Goal: Information Seeking & Learning: Learn about a topic

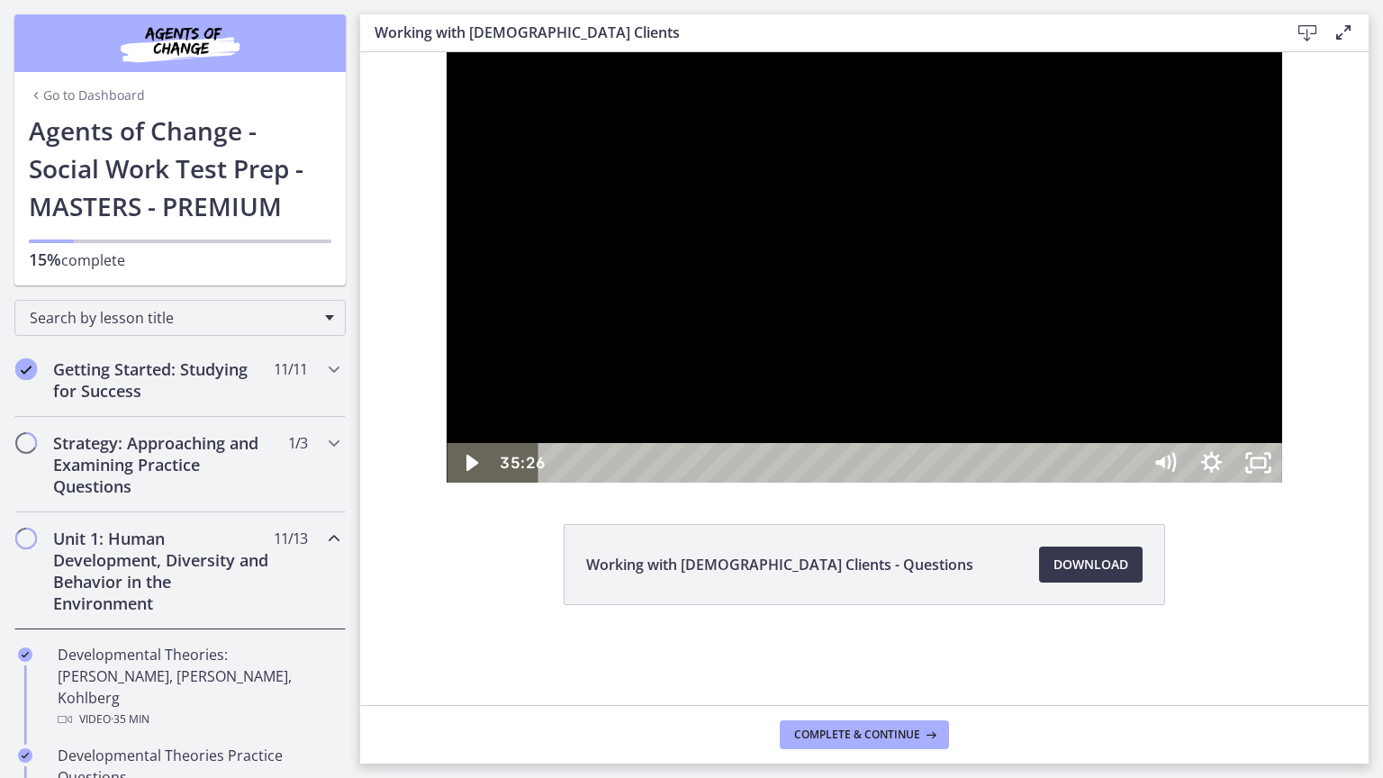
scroll to position [900, 0]
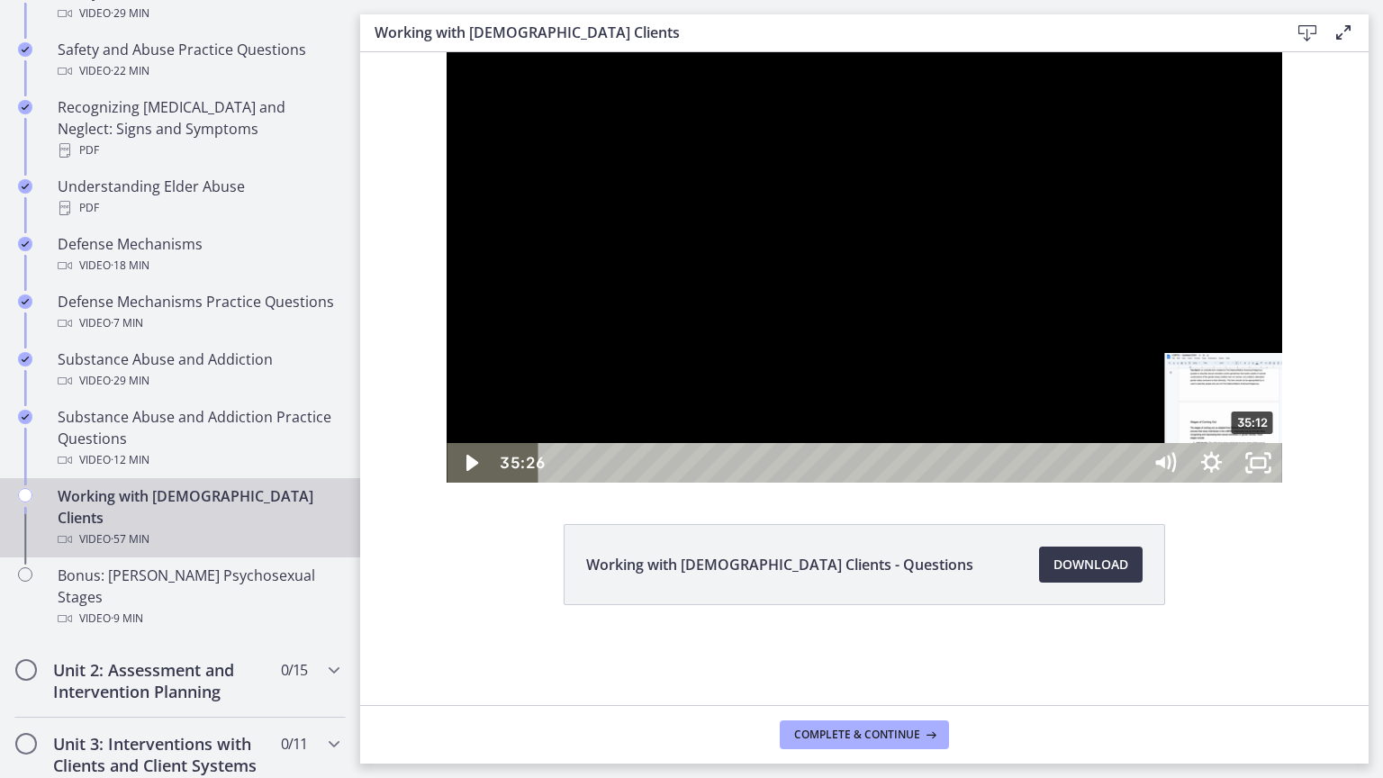
click at [1251, 470] on div "Playbar" at bounding box center [1258, 464] width 14 height 14
click at [1219, 483] on div at bounding box center [864, 267] width 835 height 430
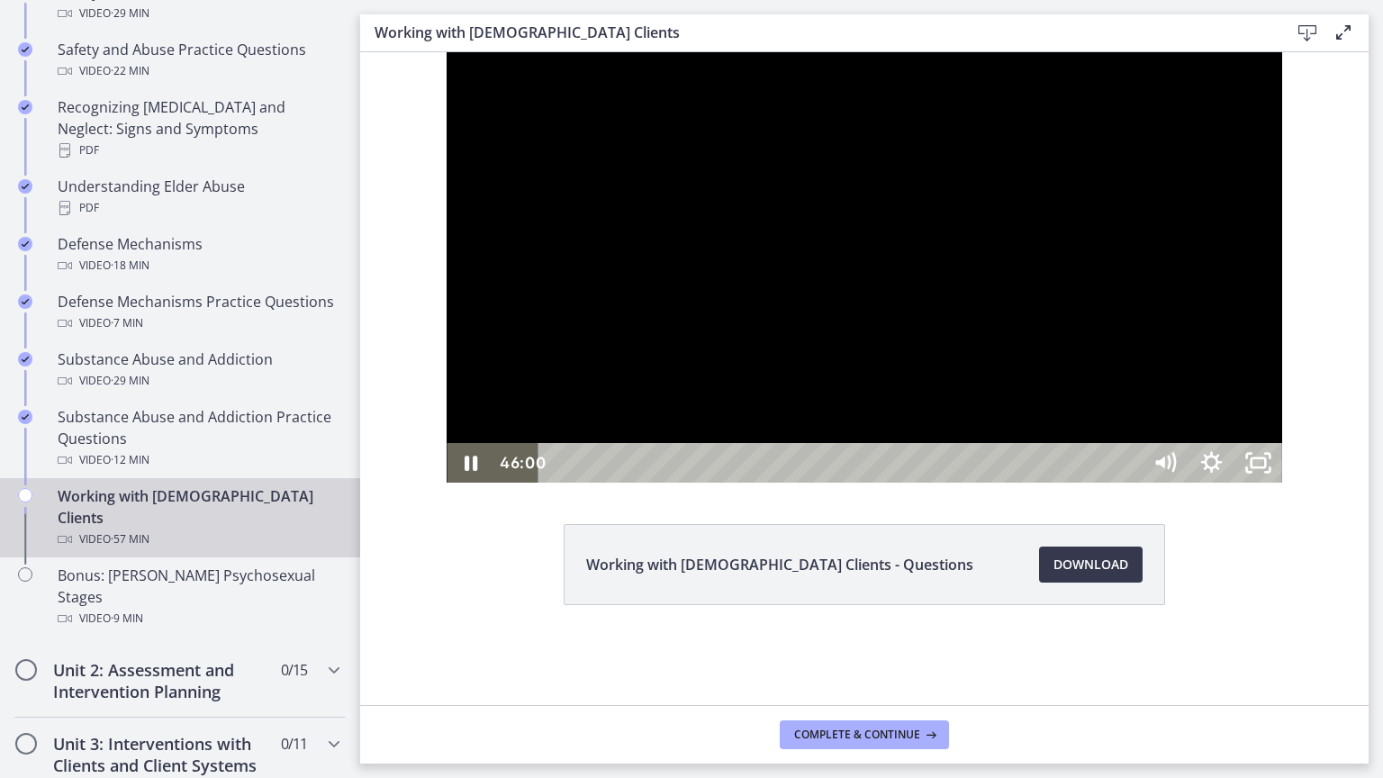
click at [1281, 483] on div at bounding box center [864, 267] width 835 height 430
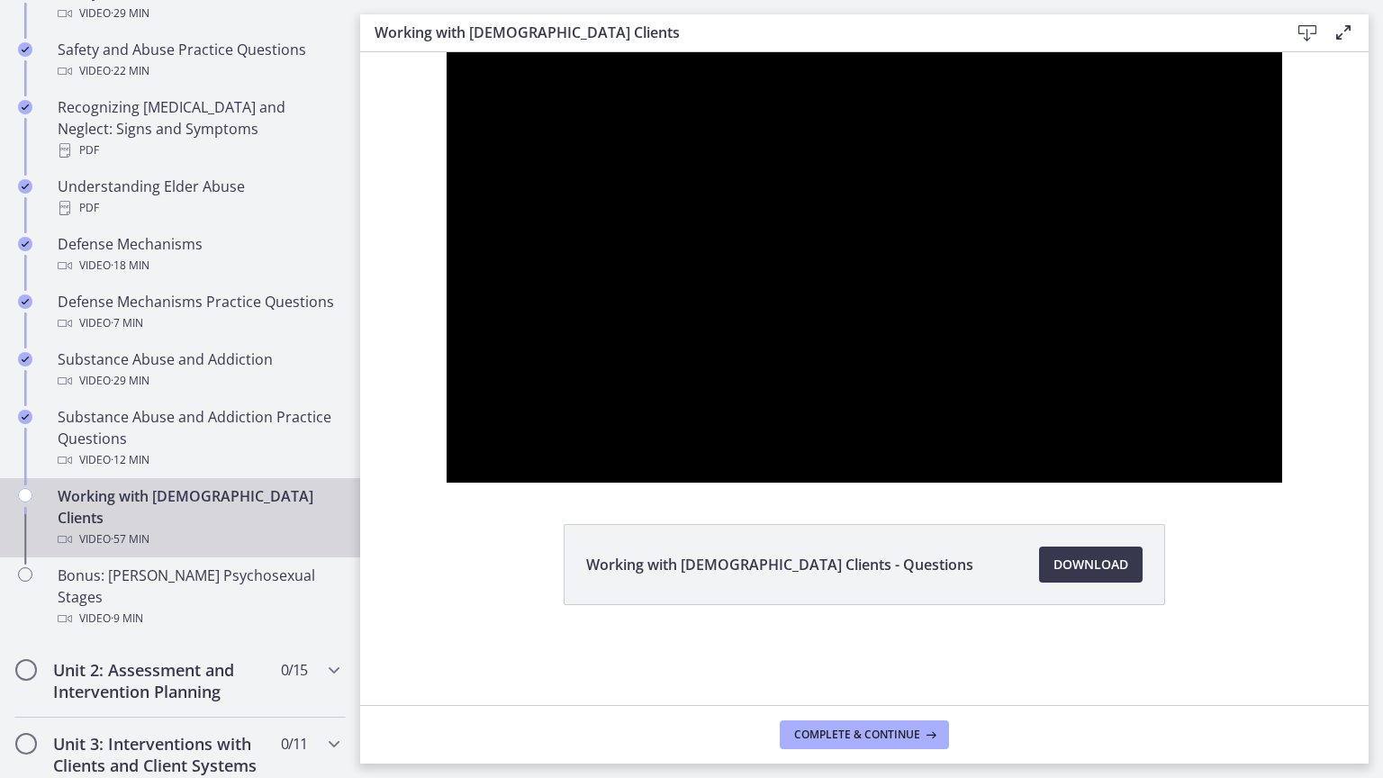
click at [1281, 483] on div at bounding box center [864, 267] width 835 height 430
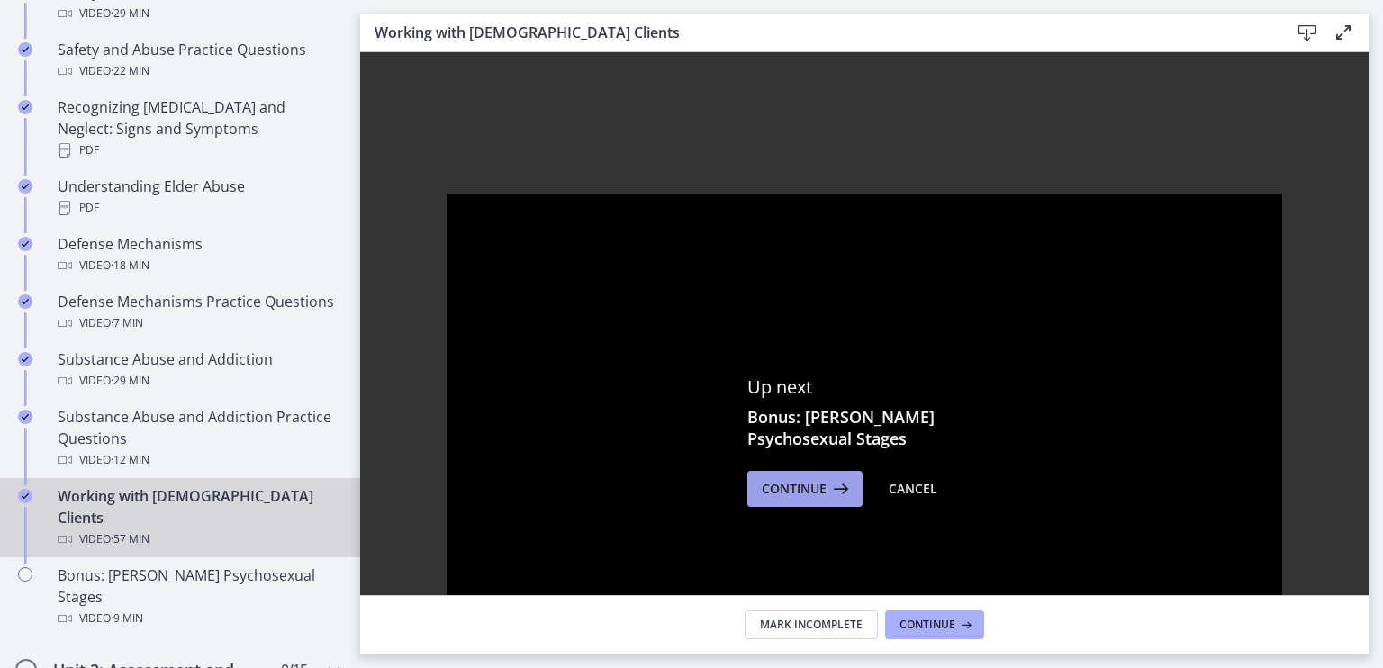
click at [831, 487] on icon at bounding box center [839, 489] width 25 height 22
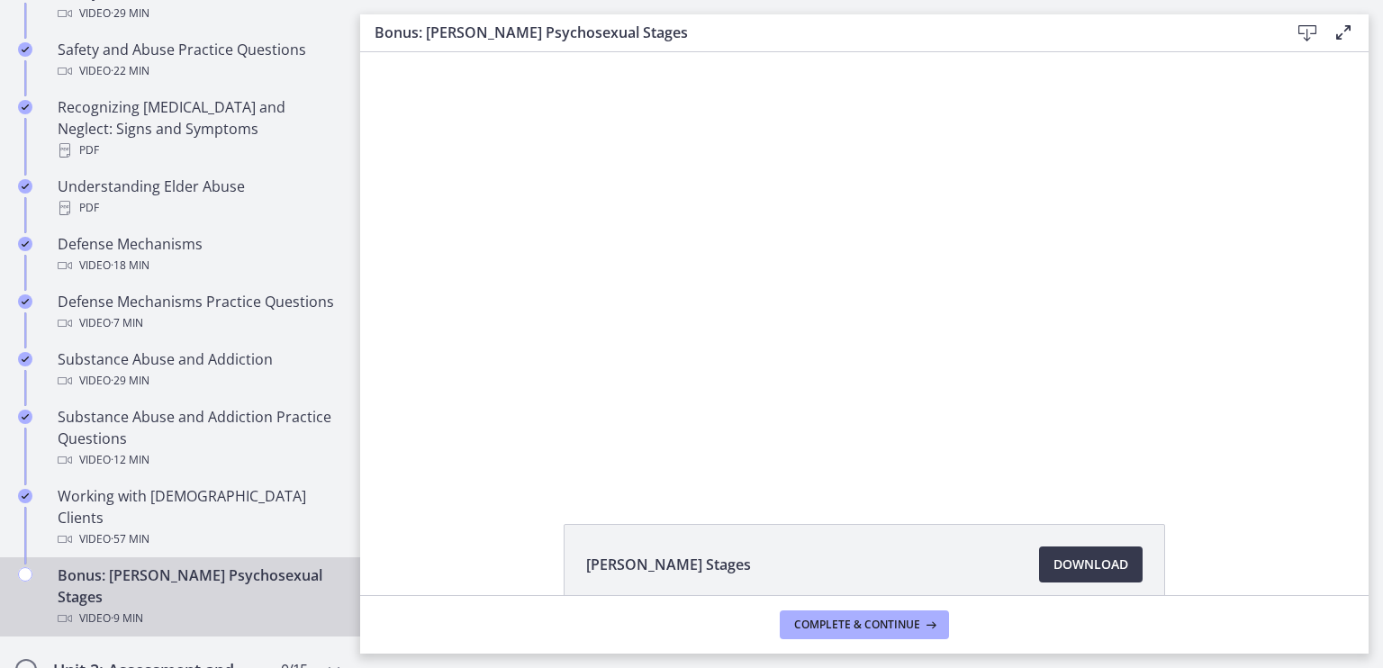
click at [831, 487] on div "[PERSON_NAME] Stages Download Opens in a new window" at bounding box center [864, 323] width 1009 height 543
click at [596, 328] on div at bounding box center [864, 267] width 765 height 430
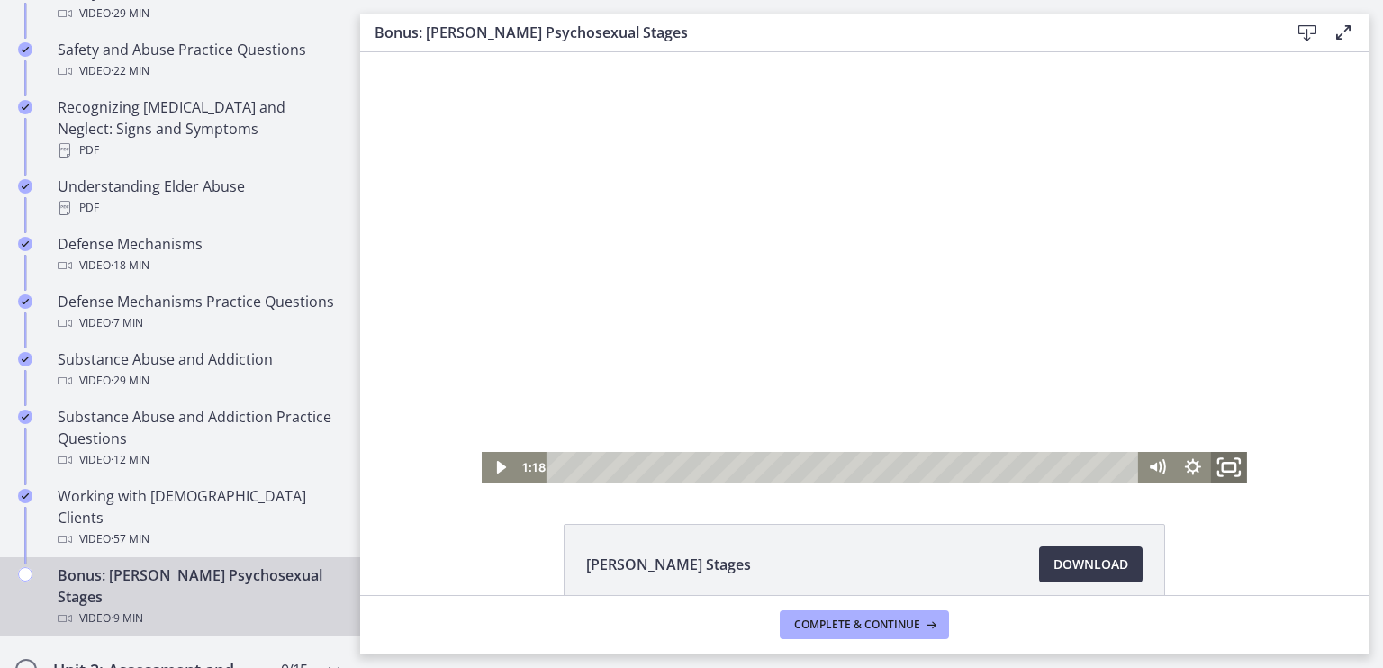
click at [1226, 462] on icon "Fullscreen" at bounding box center [1229, 467] width 43 height 37
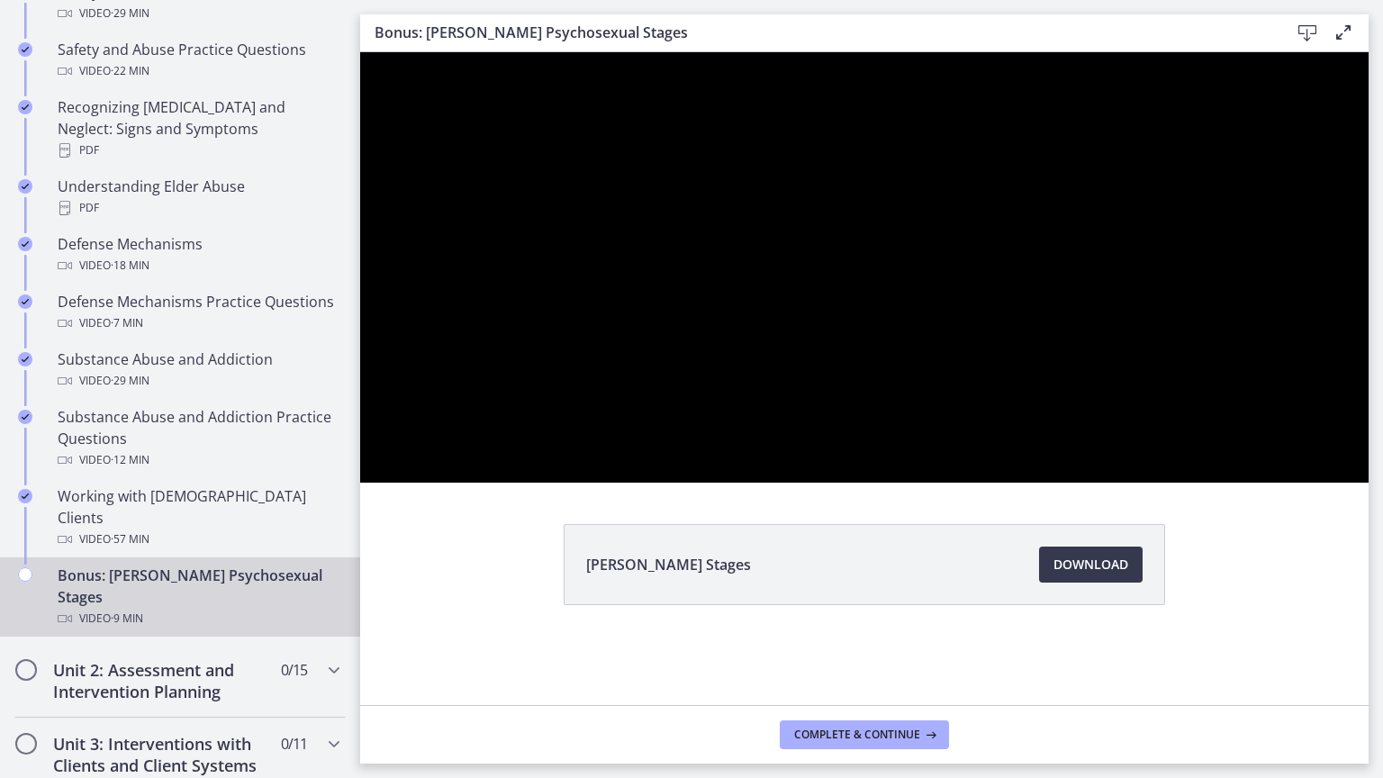
click at [976, 481] on div at bounding box center [864, 267] width 1009 height 430
click at [1009, 428] on div at bounding box center [864, 267] width 1009 height 430
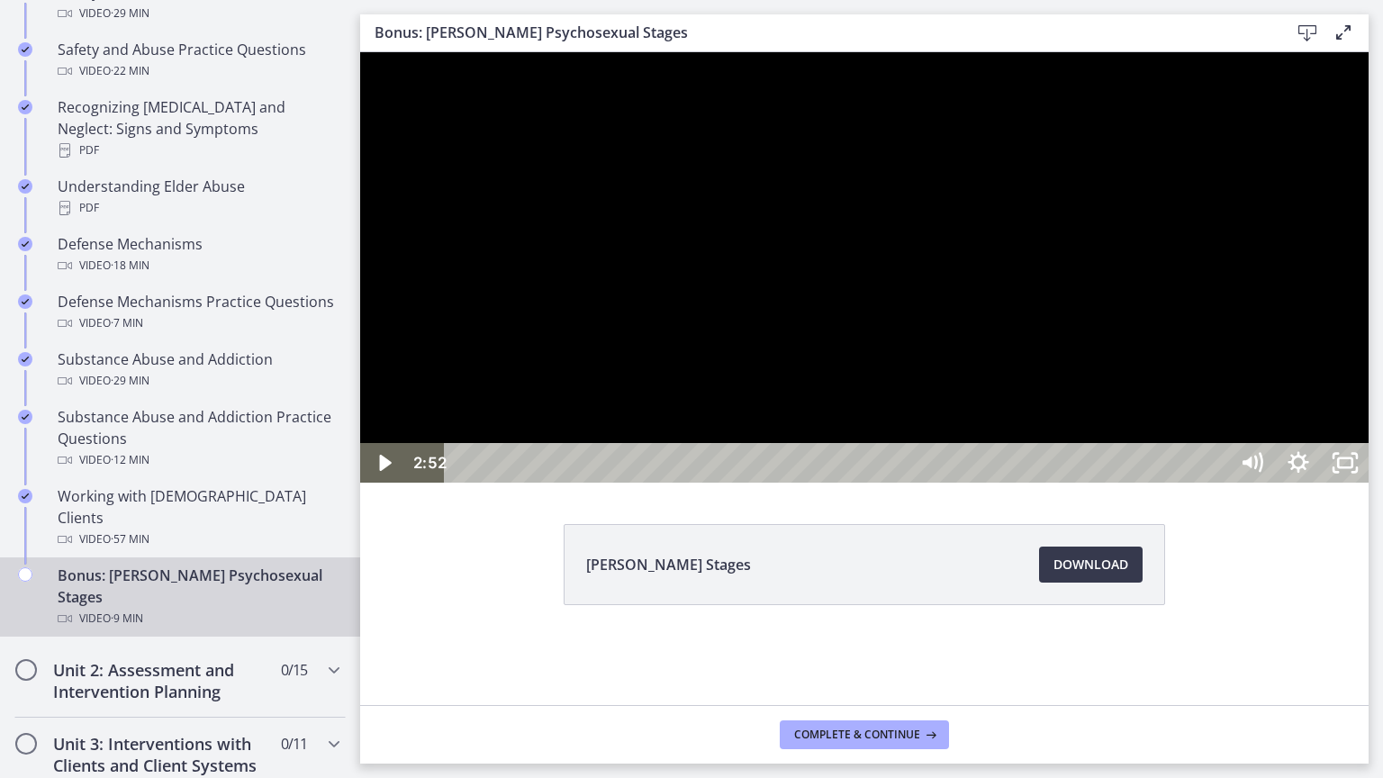
drag, startPoint x: 1009, startPoint y: 428, endPoint x: 1448, endPoint y: 528, distance: 450.7
click at [1369, 483] on div at bounding box center [864, 267] width 1009 height 430
click at [956, 473] on div at bounding box center [864, 267] width 1009 height 430
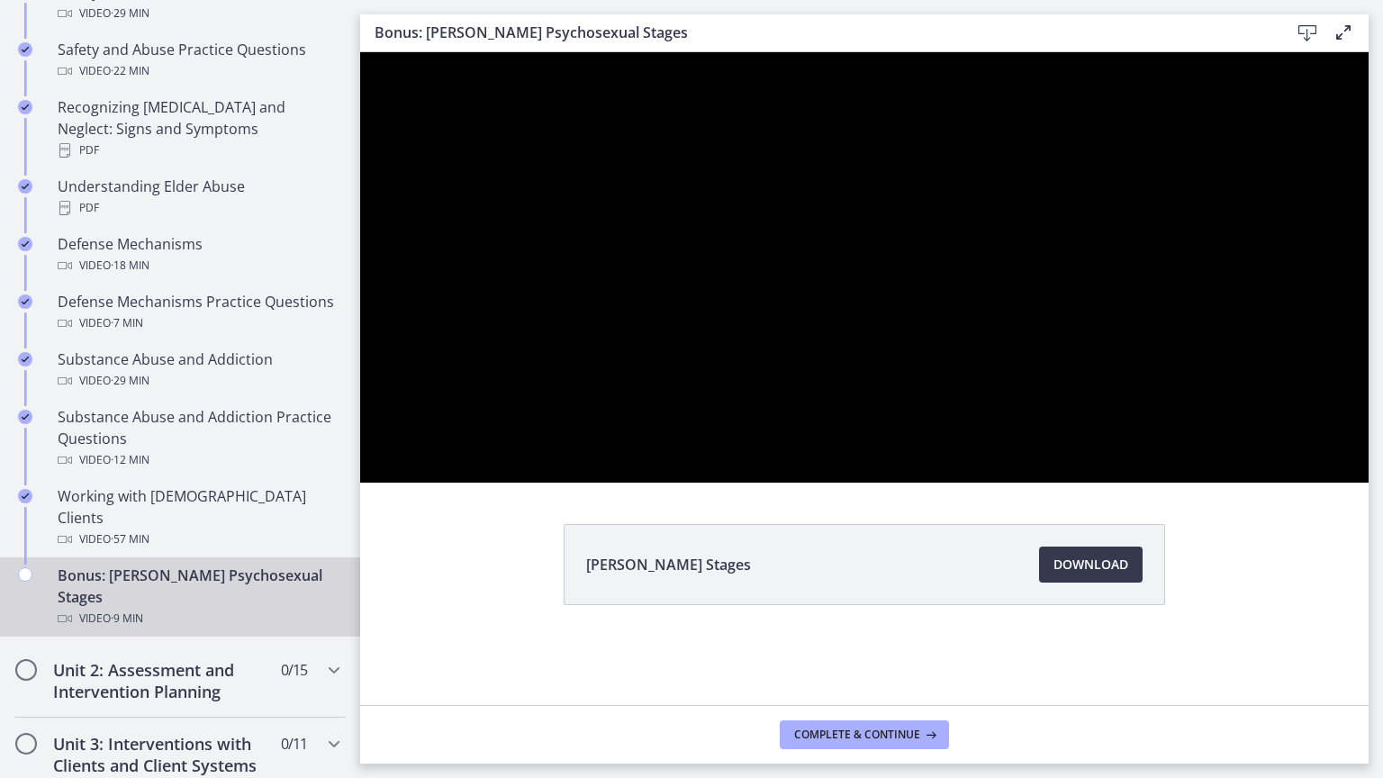
click at [947, 483] on div at bounding box center [864, 267] width 1009 height 430
click at [949, 483] on div at bounding box center [864, 267] width 1009 height 430
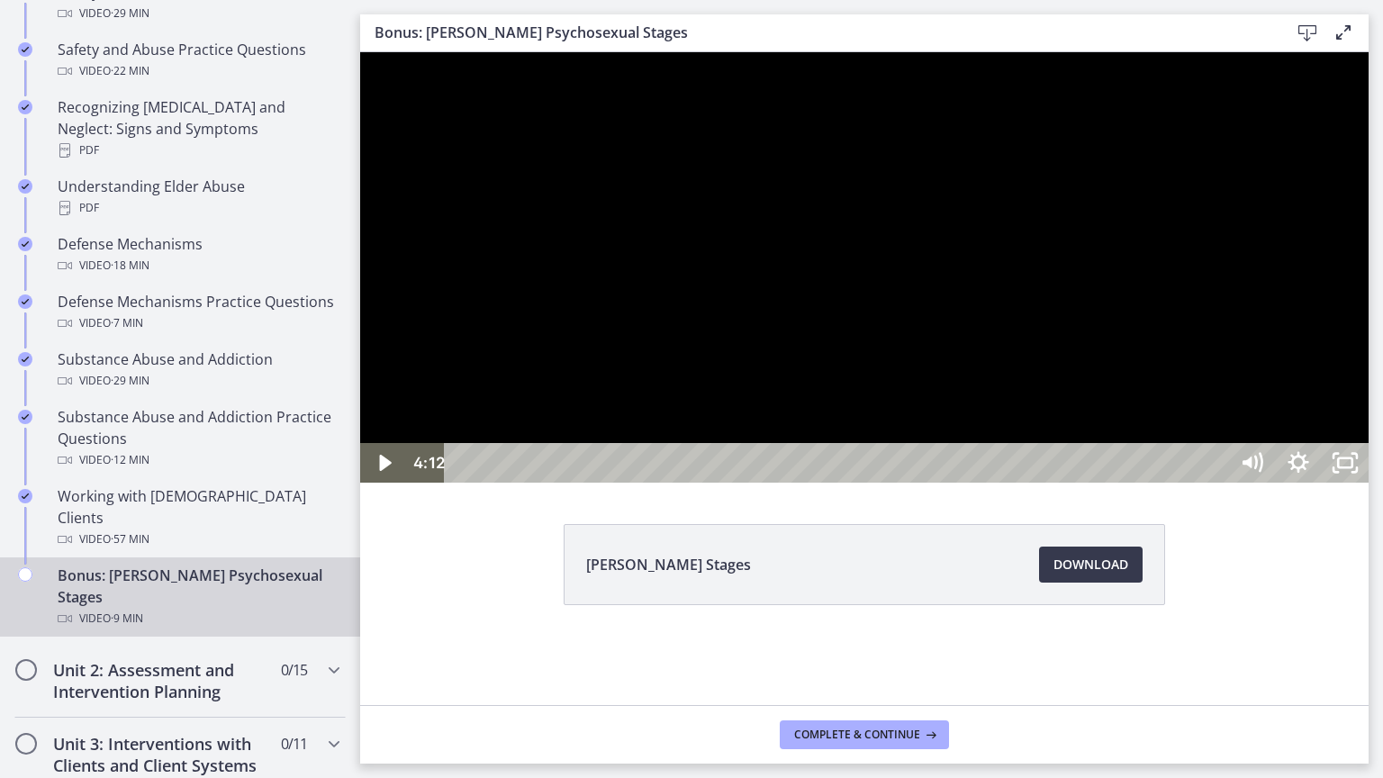
click at [1044, 377] on div at bounding box center [864, 267] width 1009 height 430
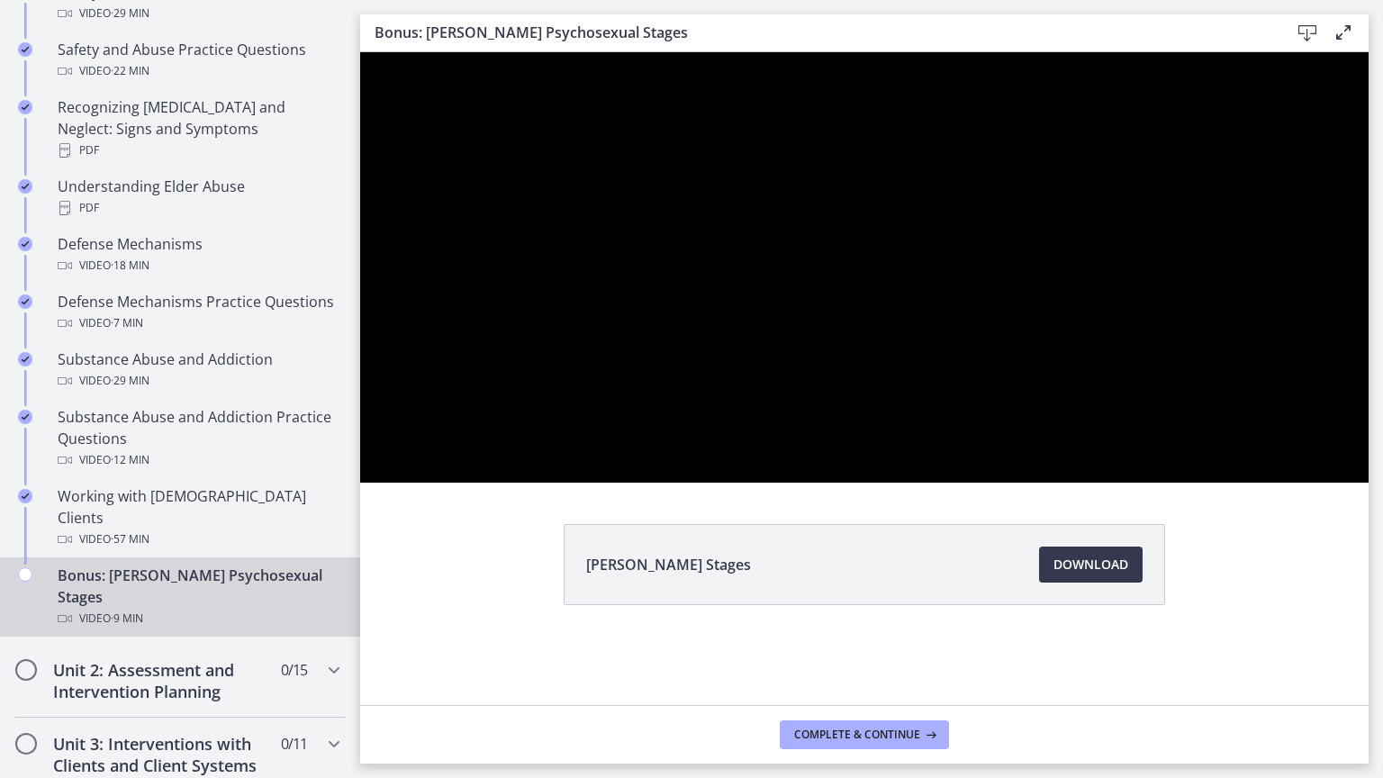
click at [1005, 483] on div at bounding box center [864, 267] width 1009 height 430
click at [983, 448] on div at bounding box center [864, 267] width 1009 height 430
click at [1040, 437] on div at bounding box center [864, 267] width 1009 height 430
click at [979, 458] on div at bounding box center [864, 267] width 1009 height 430
click at [926, 420] on div at bounding box center [864, 267] width 1009 height 430
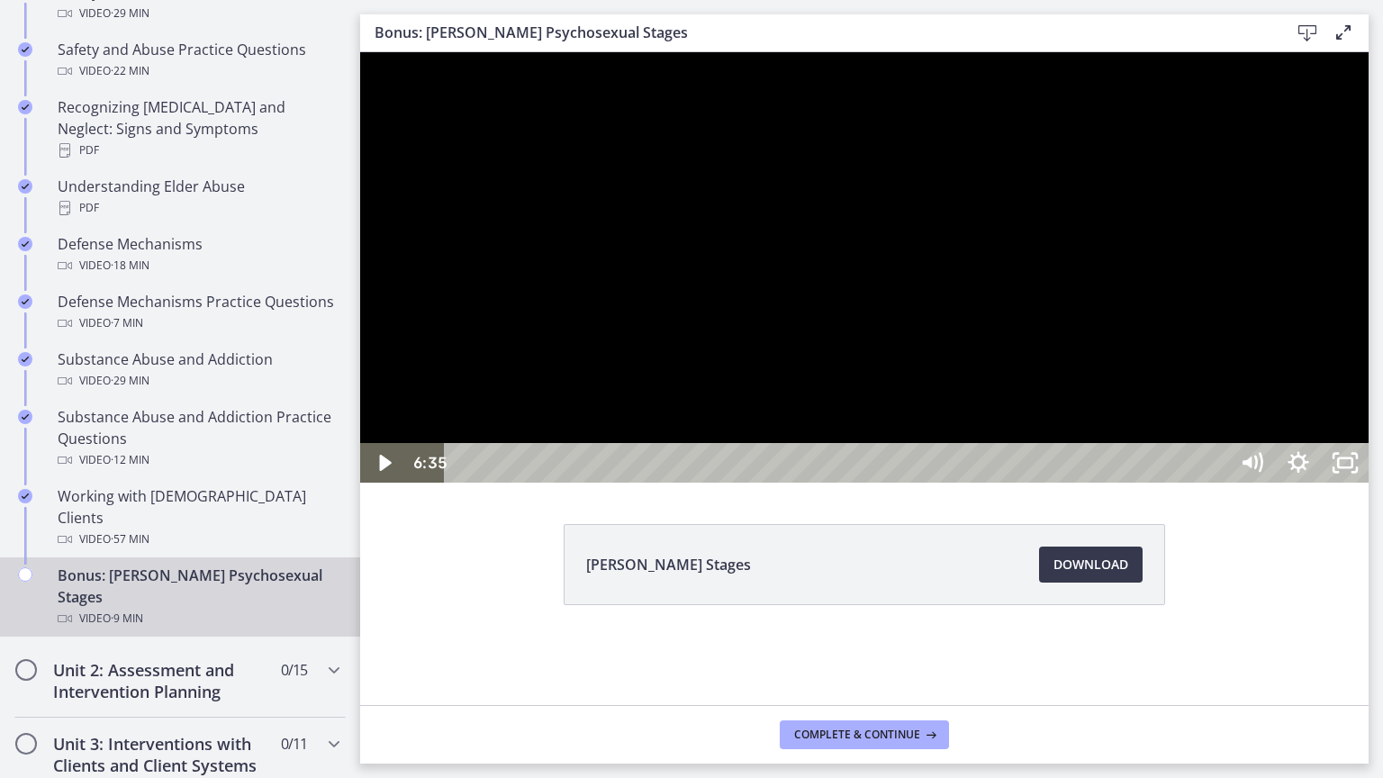
click at [973, 483] on div at bounding box center [864, 267] width 1009 height 430
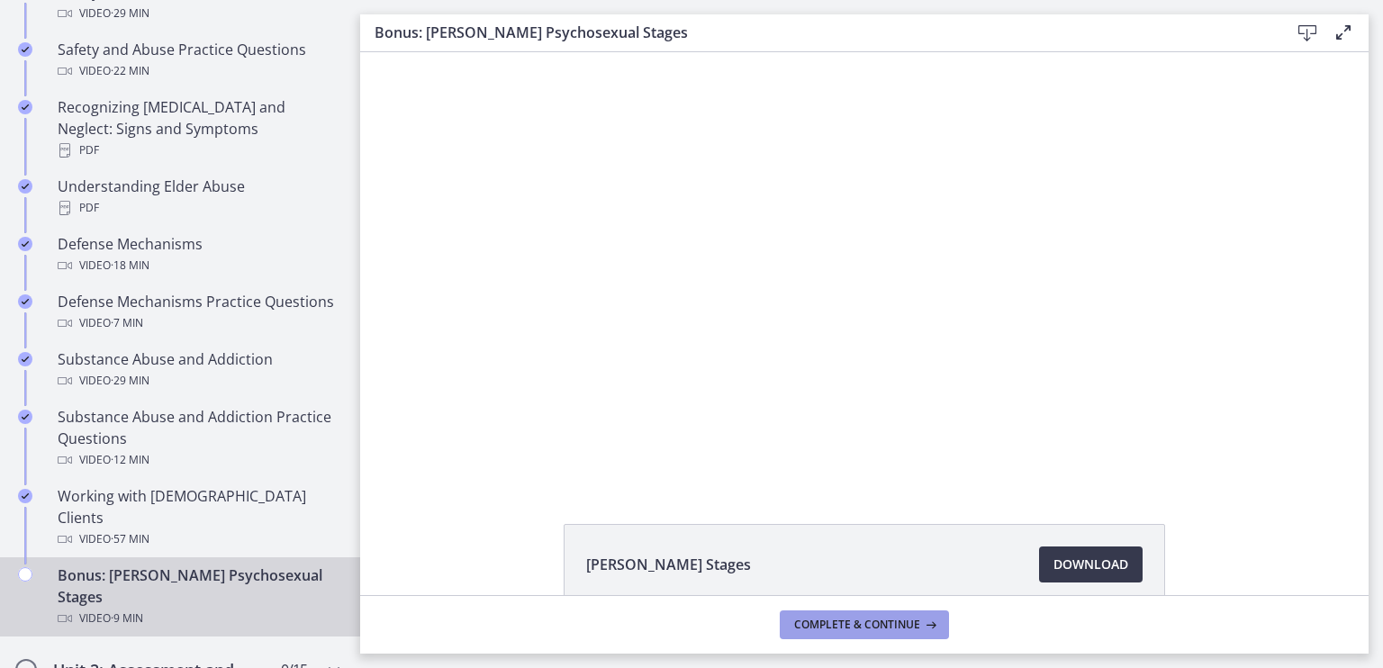
click at [901, 620] on span "Complete & continue" at bounding box center [857, 625] width 126 height 14
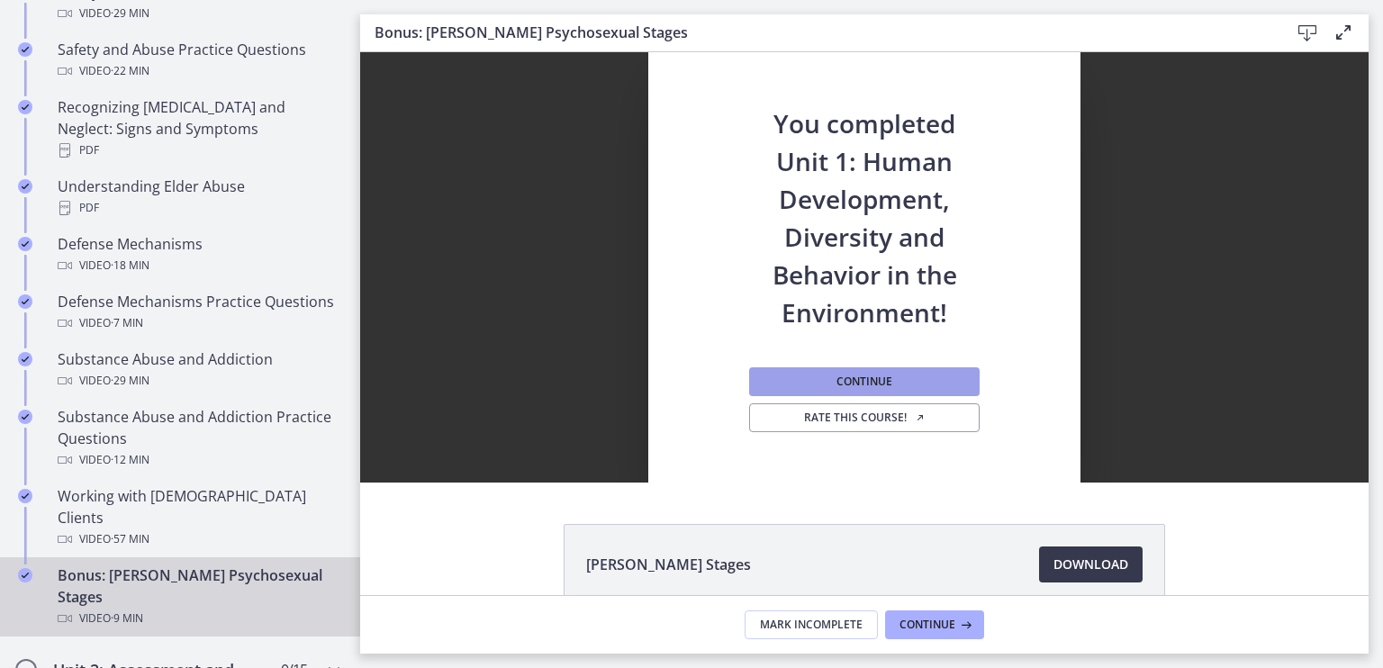
click at [857, 378] on span "Continue" at bounding box center [865, 382] width 56 height 14
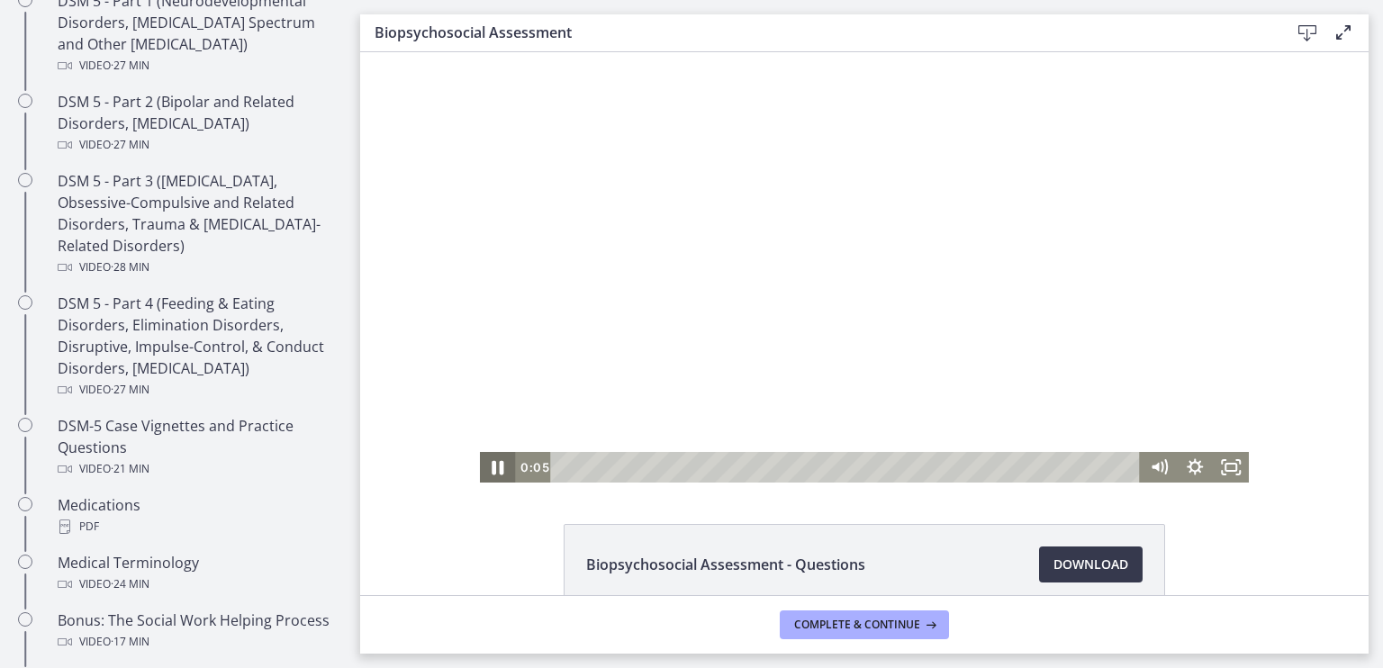
click at [490, 466] on icon "Pause" at bounding box center [497, 467] width 43 height 37
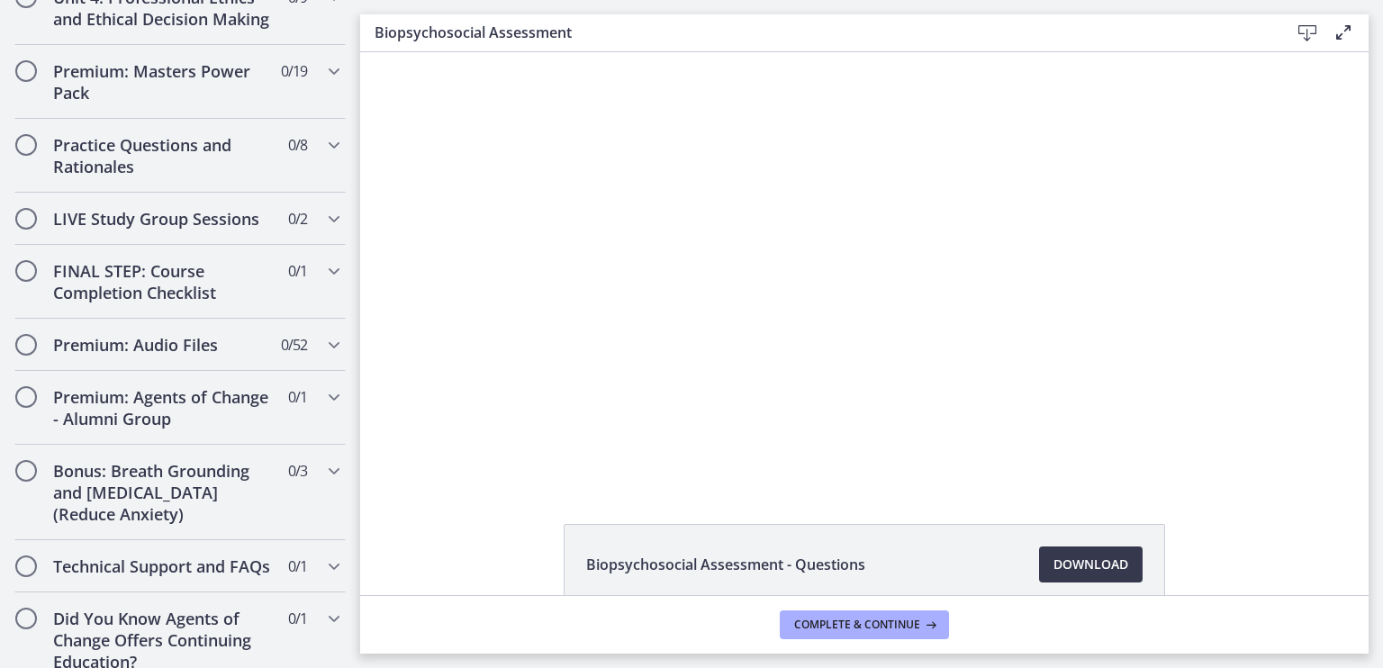
scroll to position [1929, 0]
